Goal: Task Accomplishment & Management: Complete application form

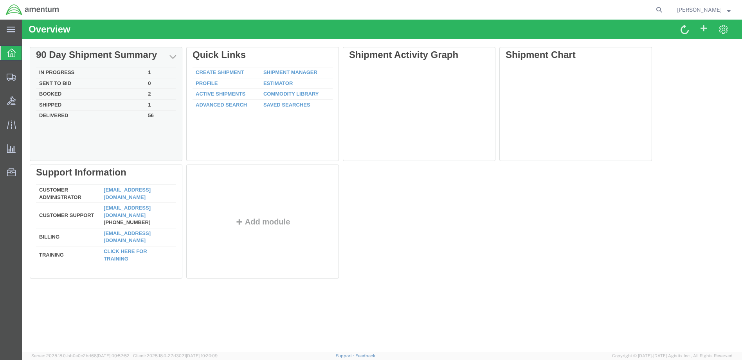
click at [55, 72] on td "In Progress" at bounding box center [90, 72] width 109 height 11
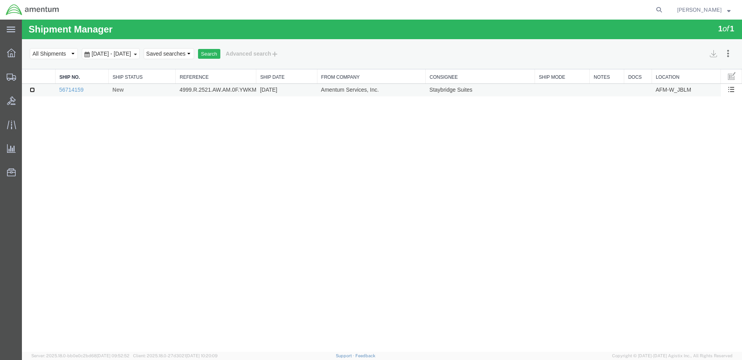
click at [31, 89] on input "checkbox" at bounding box center [32, 89] width 5 height 5
checkbox input "true"
click at [729, 53] on icon at bounding box center [727, 53] width 7 height 8
click at [708, 90] on button "Cancel Shipments" at bounding box center [700, 93] width 68 height 12
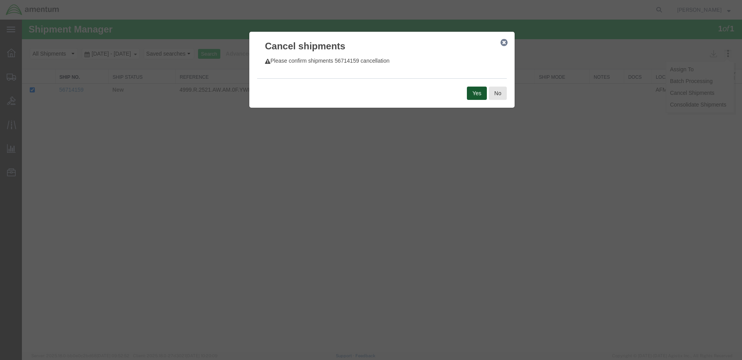
click at [473, 95] on button "Yes" at bounding box center [477, 92] width 20 height 13
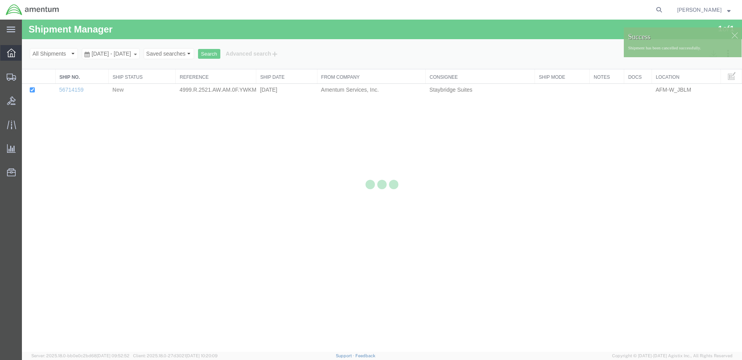
click at [11, 54] on icon at bounding box center [11, 53] width 9 height 9
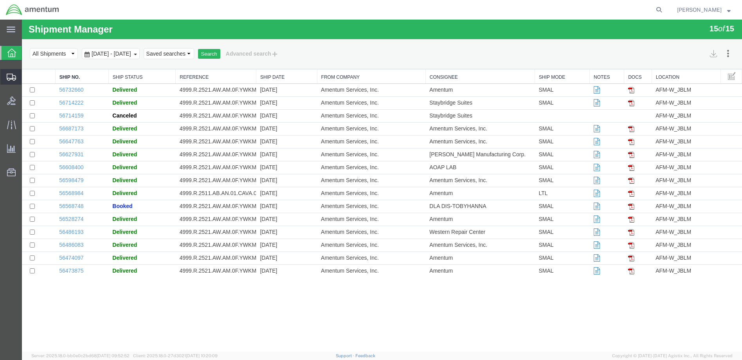
click at [0, 0] on span "Create Shipment" at bounding box center [0, 0] width 0 height 0
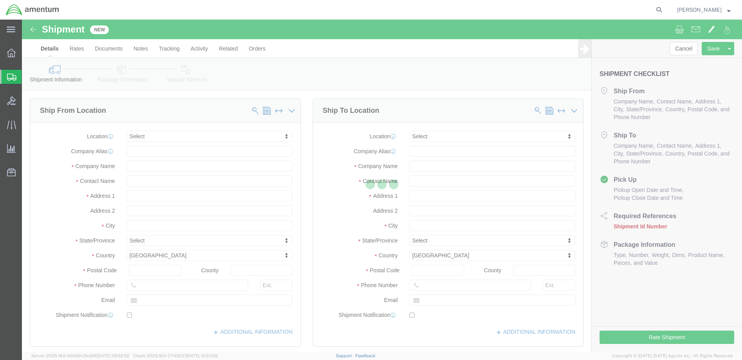
select select
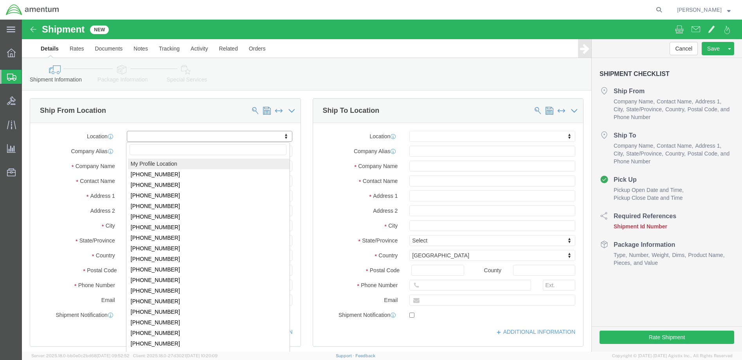
click body "Shipment New Details Rates Documents Notes Tracking Activity Related Orders Can…"
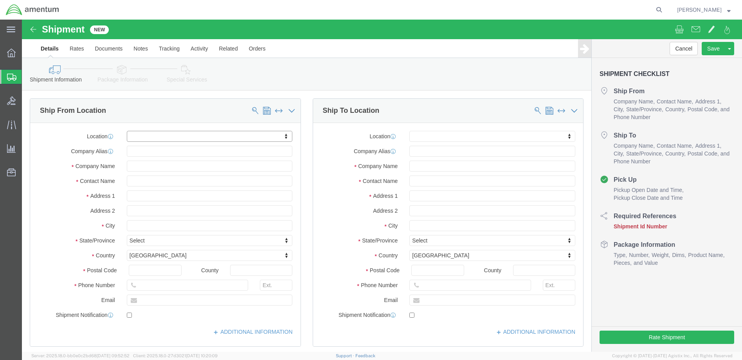
click body "Shipment New Details Rates Documents Notes Tracking Activity Related Orders Can…"
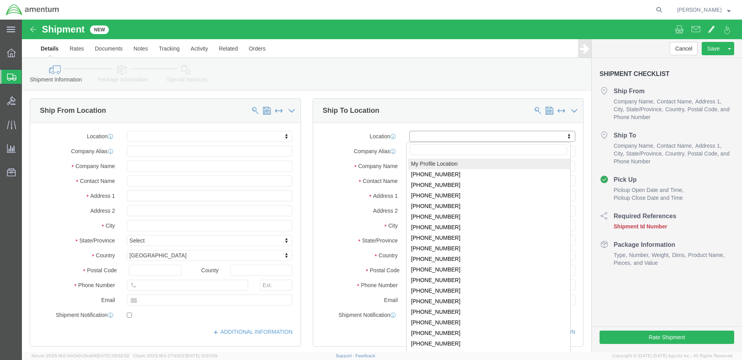
select select "MYPROFILE"
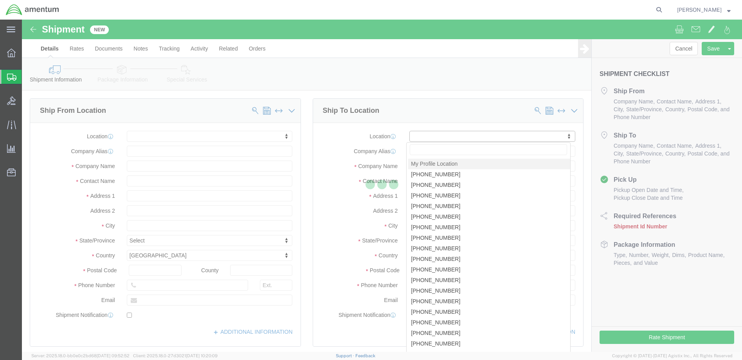
select select "WA"
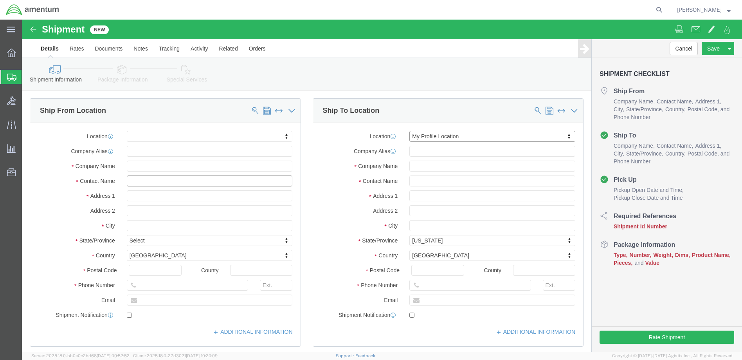
click input "text"
type input "brill"
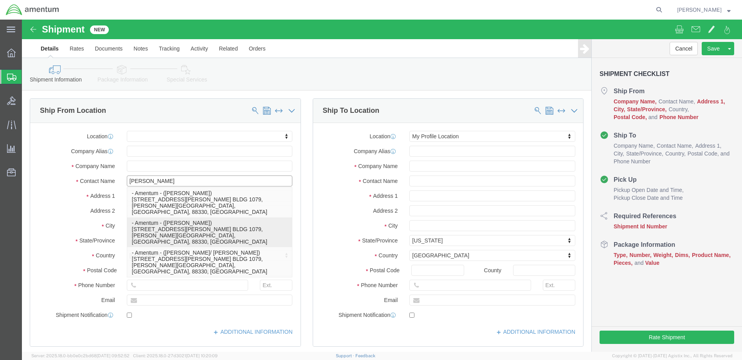
click p "- Amentum - (Stacey Brill) 941 Dezonia Rd. BLDG 1079, Holloman AFB, NM, 88330, …"
select select "NM"
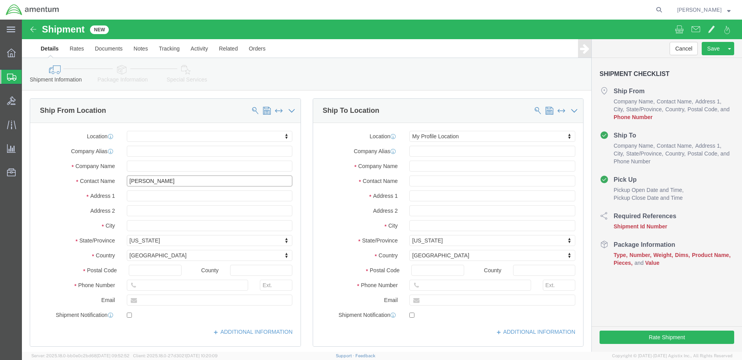
drag, startPoint x: 141, startPoint y: 161, endPoint x: 103, endPoint y: 161, distance: 38.0
click div "brill brill"
type input "Stacey Brill"
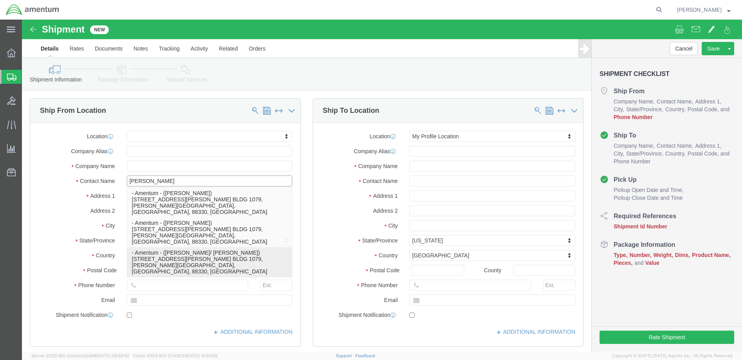
scroll to position [39, 0]
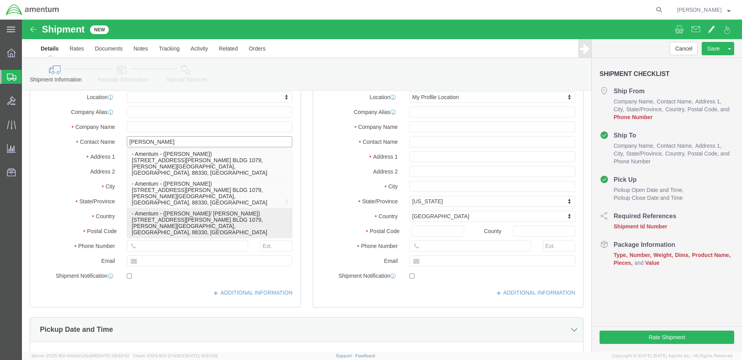
click p "- Amentum - (Stacey Brill/ Terry Gregg) 941 Dezonia Rd. BLDG 1079, Holloman AFB…"
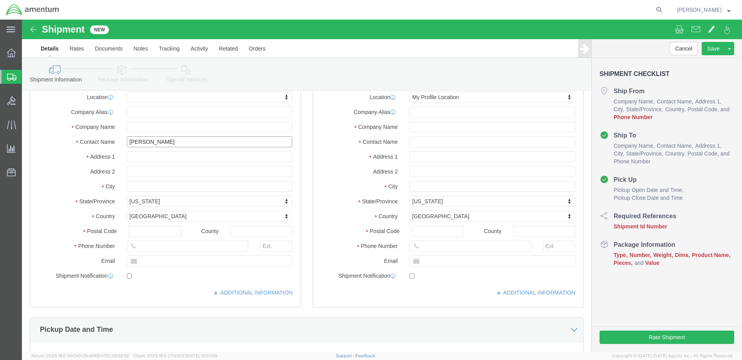
drag, startPoint x: 174, startPoint y: 123, endPoint x: 135, endPoint y: 124, distance: 39.1
click input "brill"
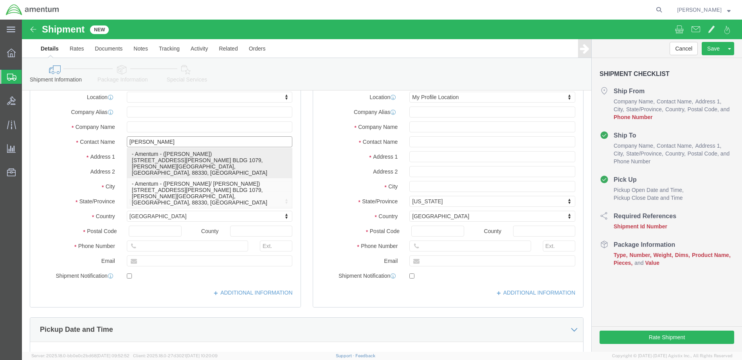
click p "- Amentum - (Stacey Brill) 941 Dezonia Rd. BLDG 1079, Holloman AFB, NM, 88330, …"
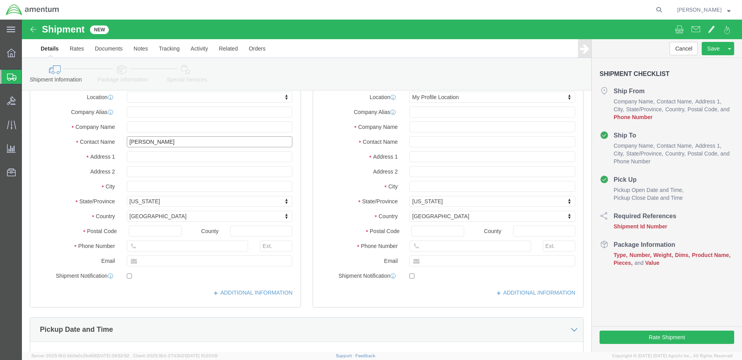
type input "Stacey Brill"
click input "text"
